Goal: Find specific page/section: Find specific page/section

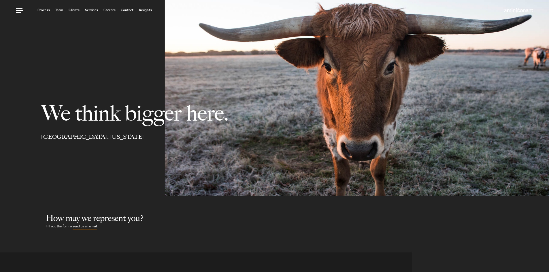
select select "Austin"
select select "Business and Civil Litigation"
click at [89, 11] on link "Services" at bounding box center [91, 9] width 13 height 3
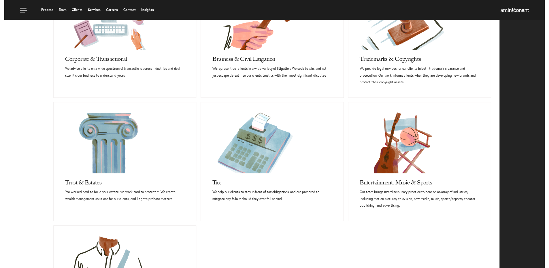
scroll to position [173, 0]
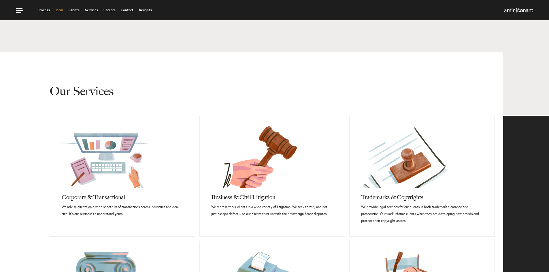
click at [55, 12] on link "Team" at bounding box center [59, 9] width 8 height 3
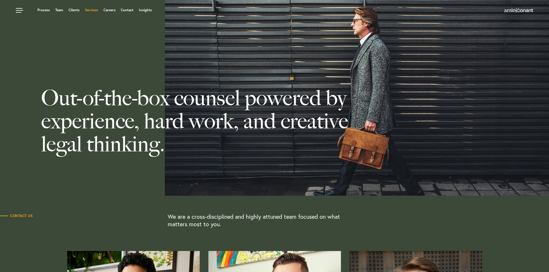
click at [90, 10] on link "Services" at bounding box center [91, 9] width 13 height 3
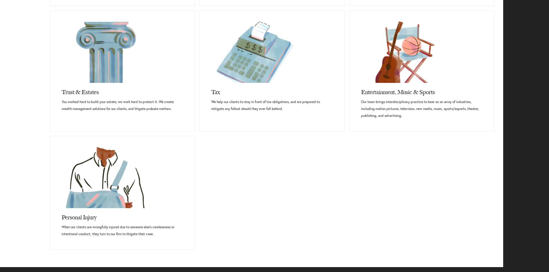
scroll to position [432, 0]
